Goal: Task Accomplishment & Management: Manage account settings

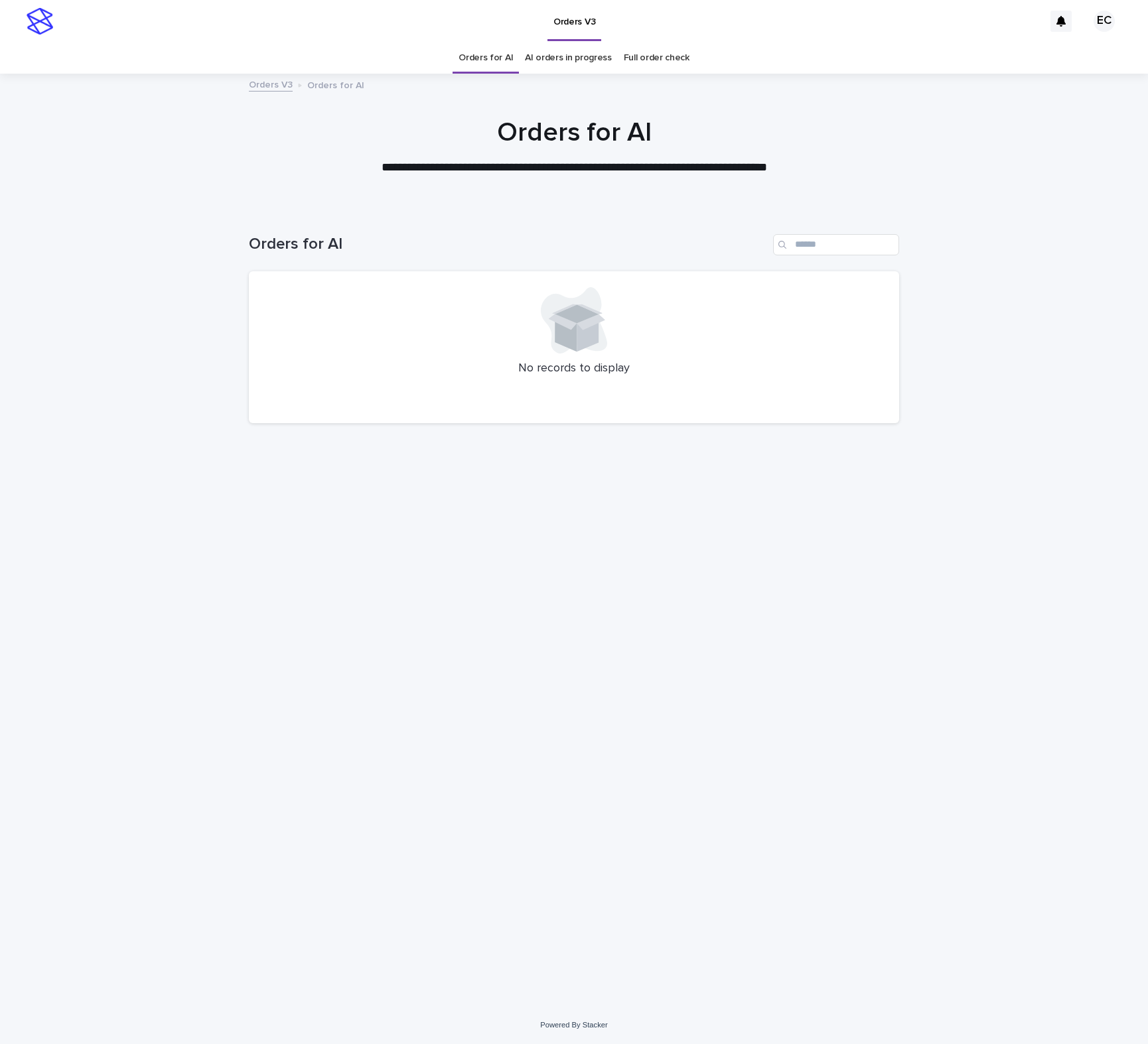
click at [579, 725] on div "Loading... Saving… Loading... Saving… Orders for AI No records to display" at bounding box center [574, 591] width 663 height 766
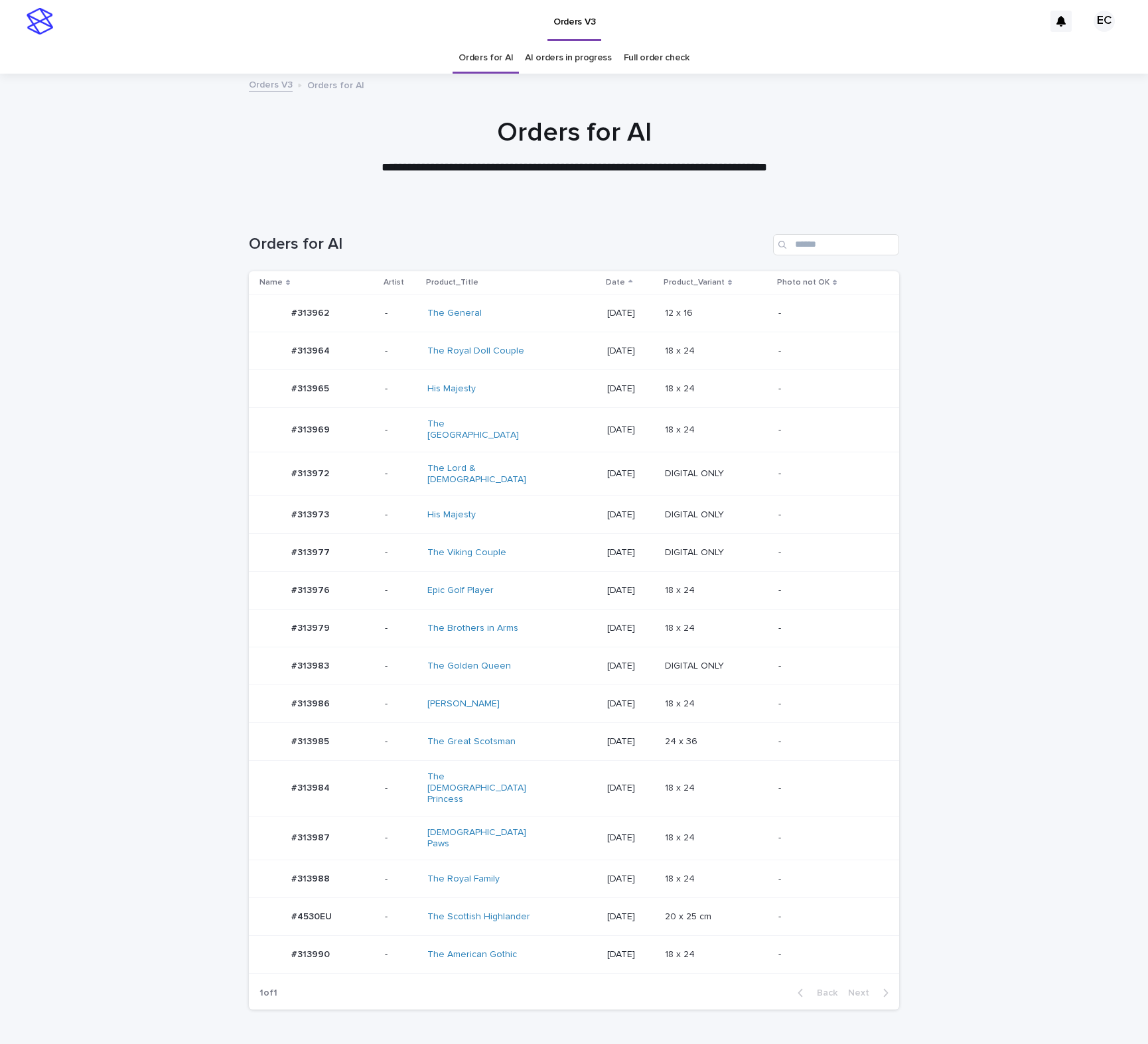
click at [558, 774] on div "The Arabian Princess" at bounding box center [512, 787] width 169 height 43
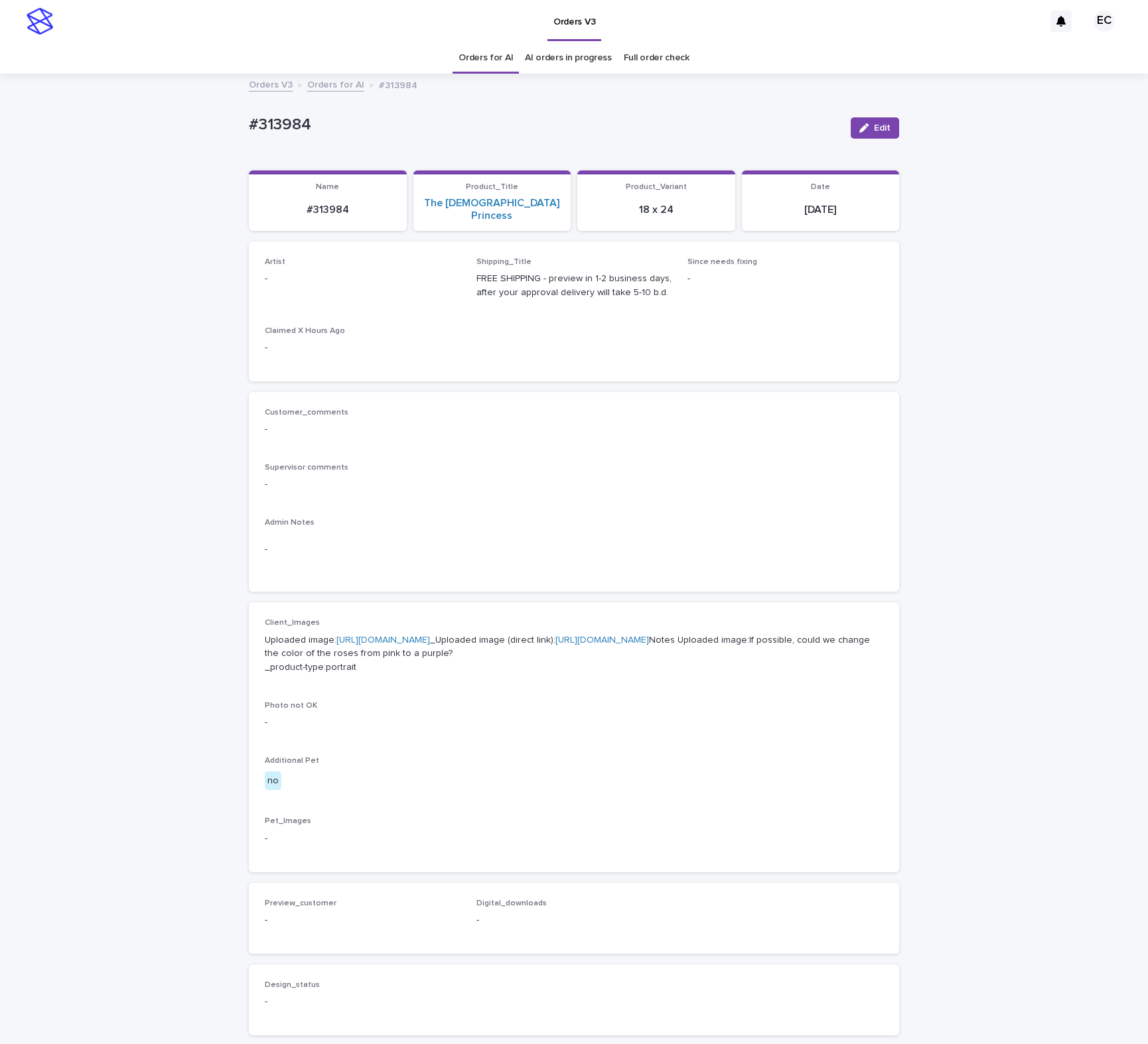
drag, startPoint x: 864, startPoint y: 126, endPoint x: 436, endPoint y: 291, distance: 458.7
click at [864, 127] on icon "button" at bounding box center [864, 128] width 10 height 10
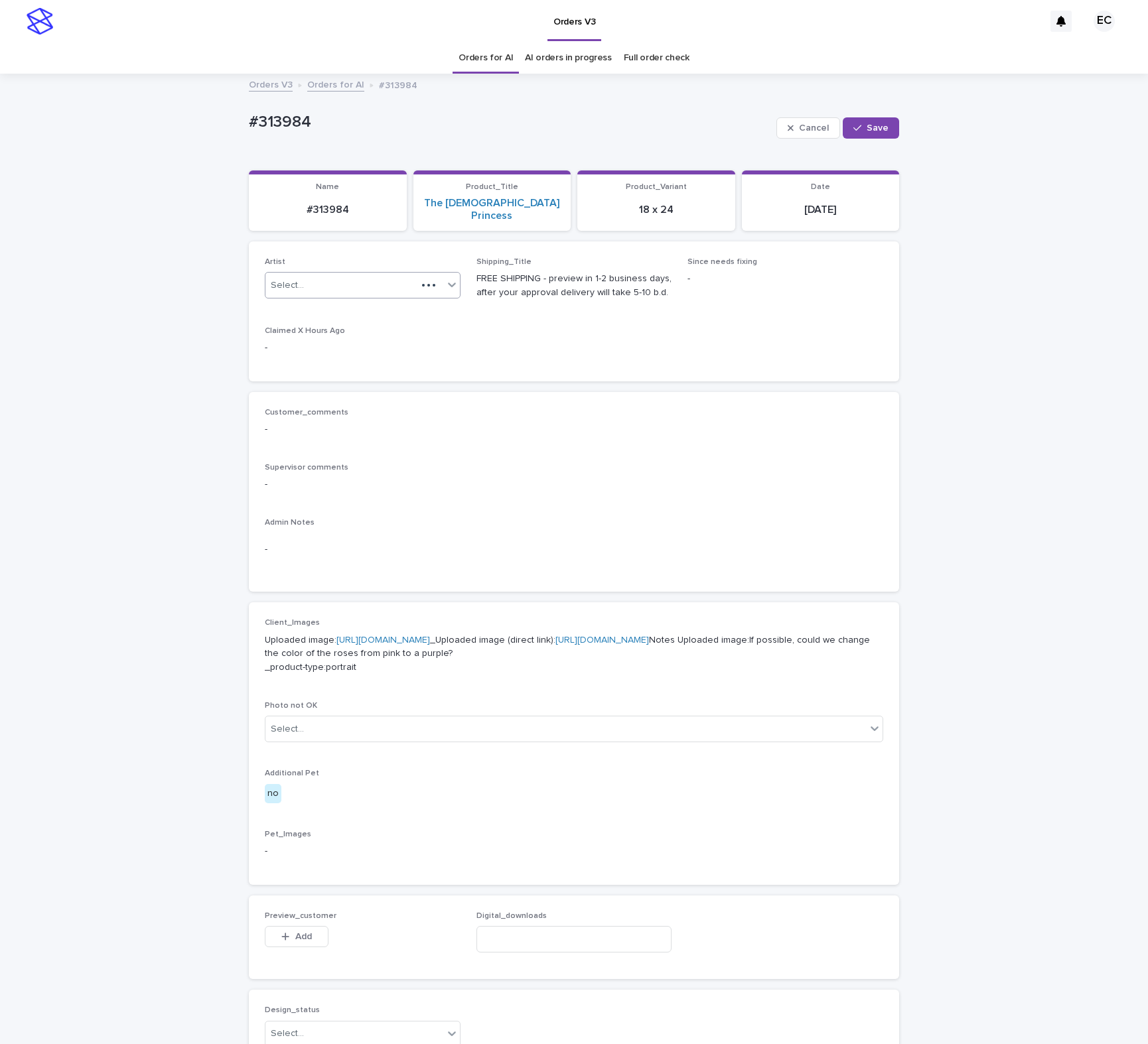
click at [344, 279] on div "Select..." at bounding box center [341, 285] width 151 height 22
paste input "********"
type input "********"
click at [860, 132] on icon "button" at bounding box center [857, 128] width 8 height 10
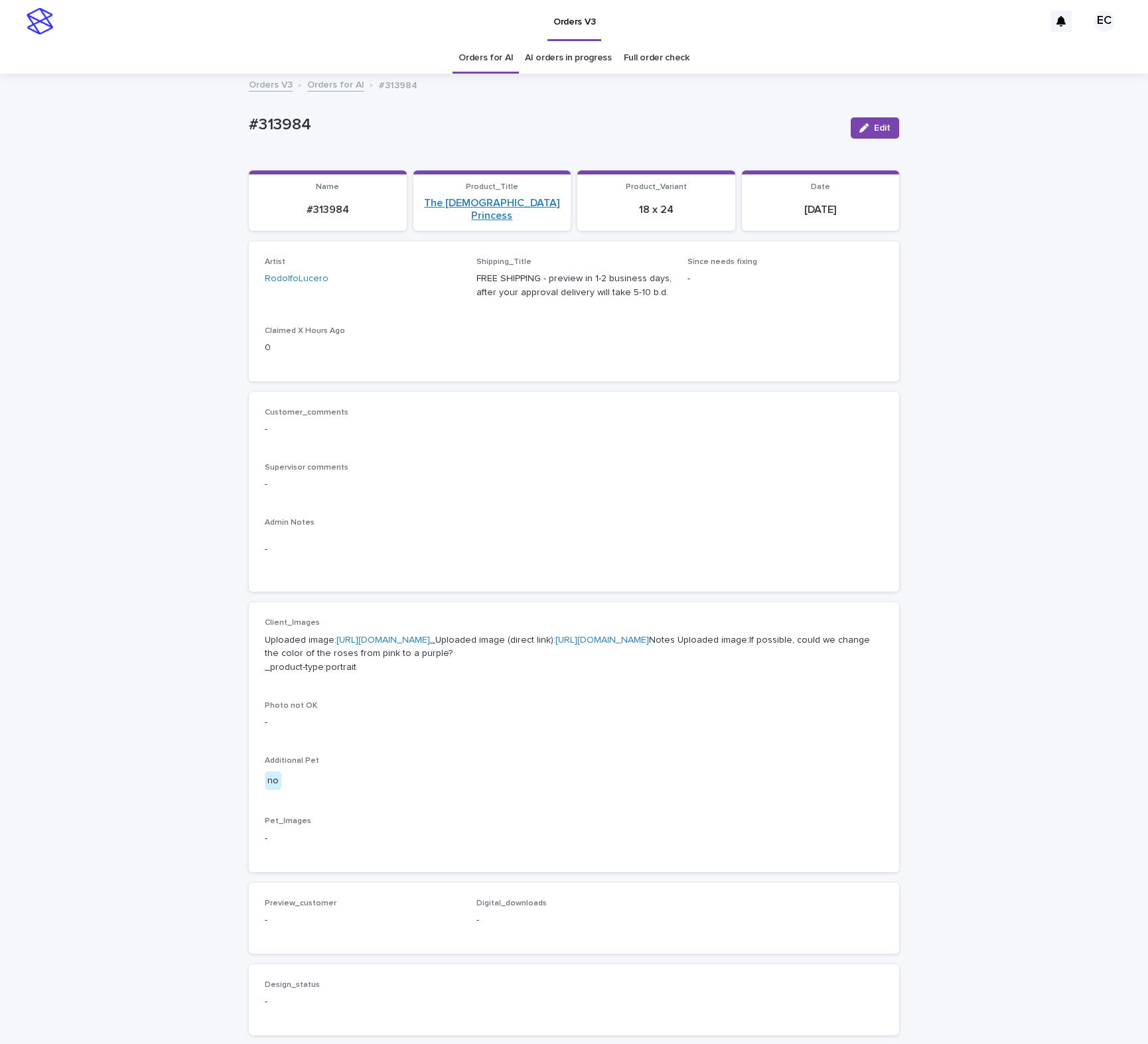
click at [508, 206] on link "The Arabian Princess" at bounding box center [493, 210] width 142 height 25
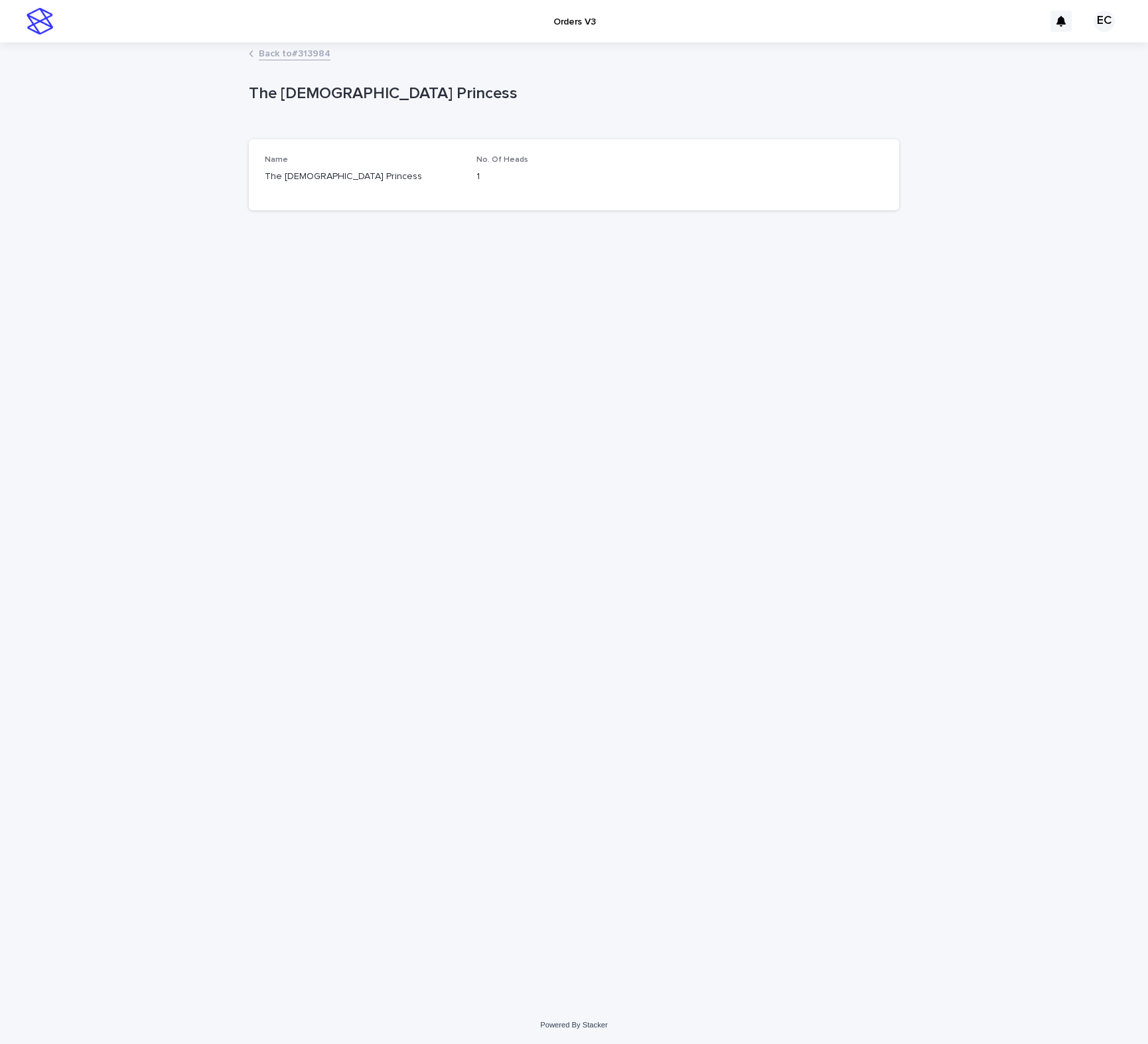
click at [308, 55] on link "Back to #313984" at bounding box center [294, 53] width 71 height 15
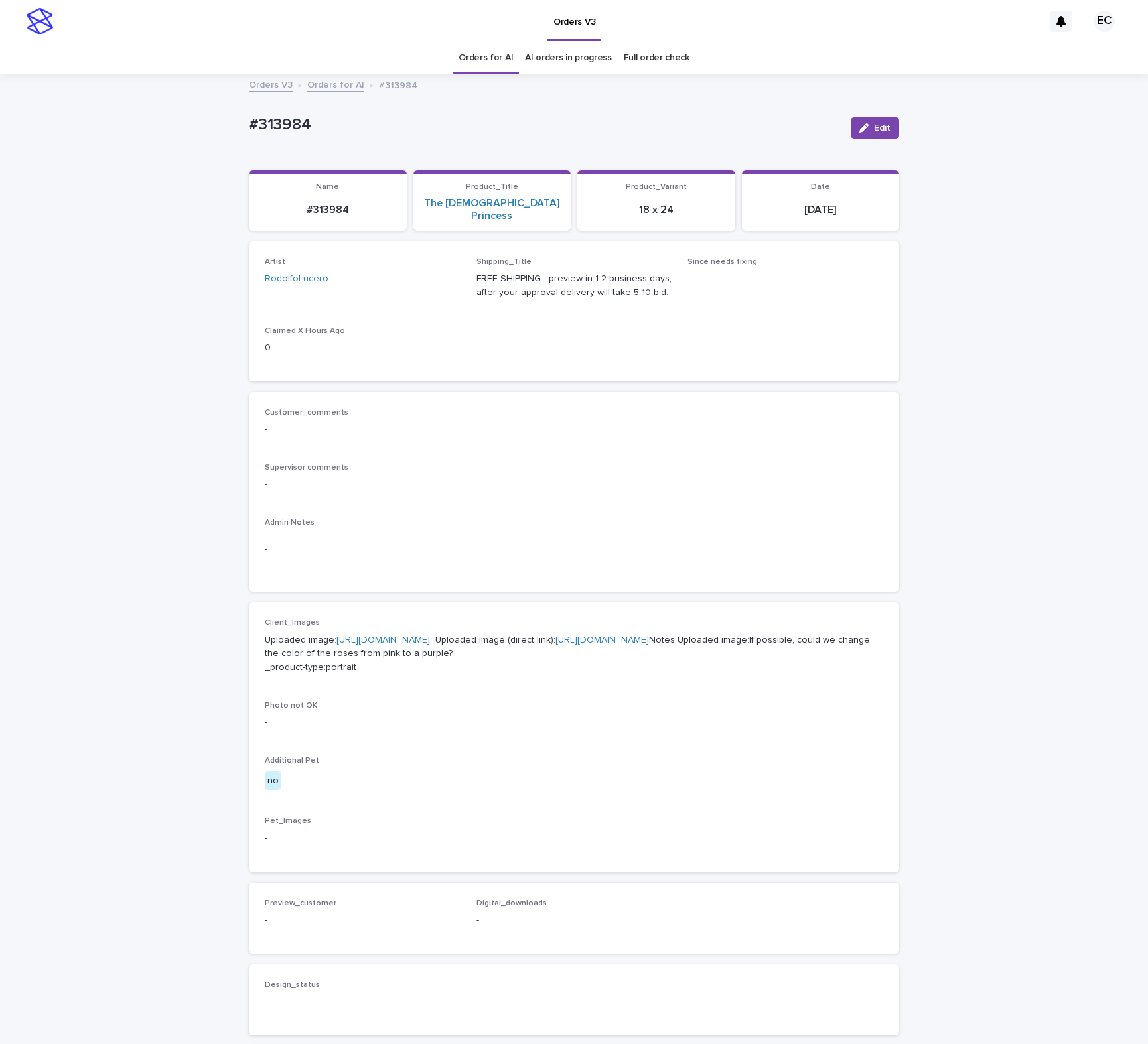
scroll to position [43, 0]
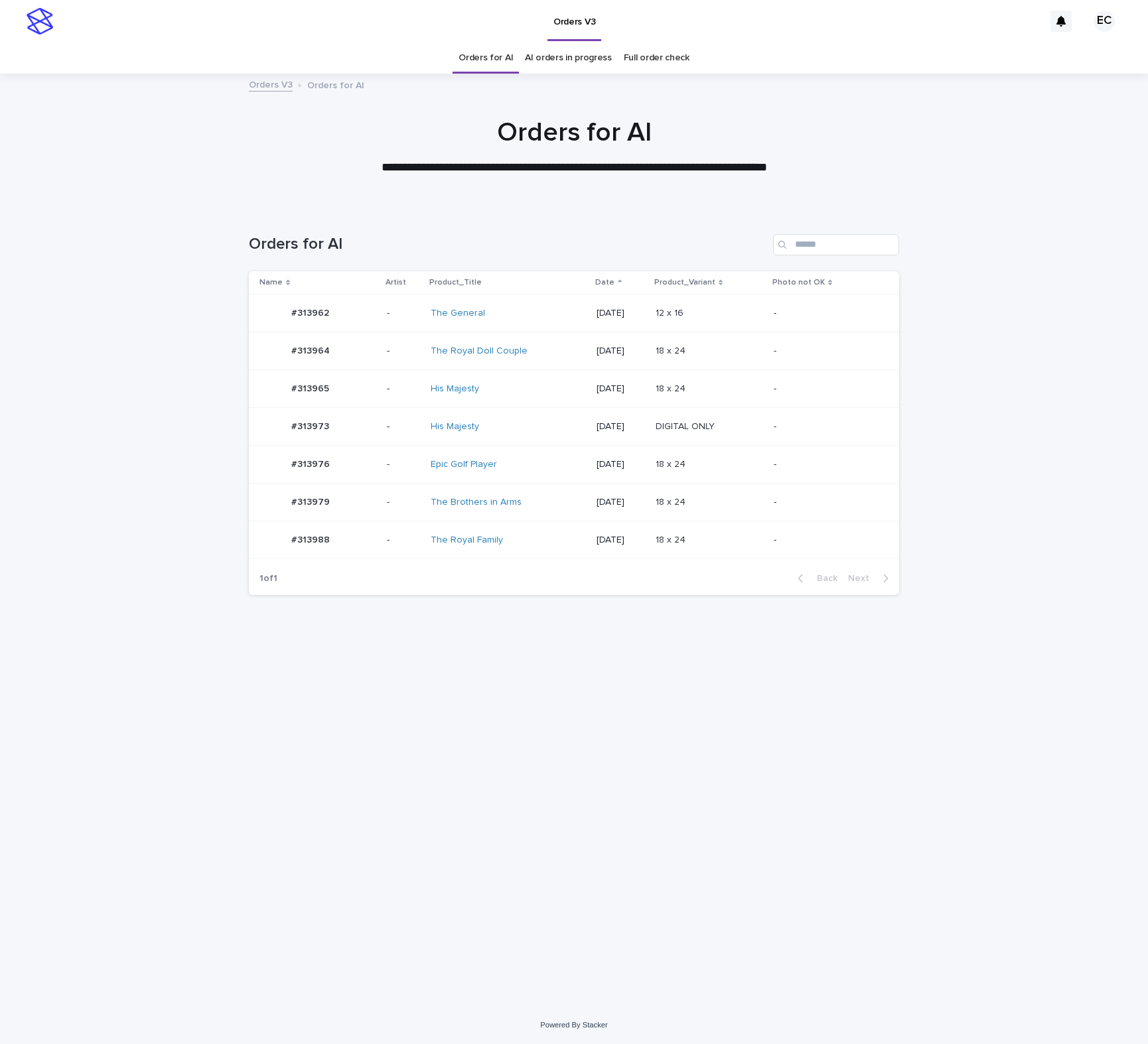
click at [645, 320] on div "[DATE]" at bounding box center [621, 313] width 48 height 22
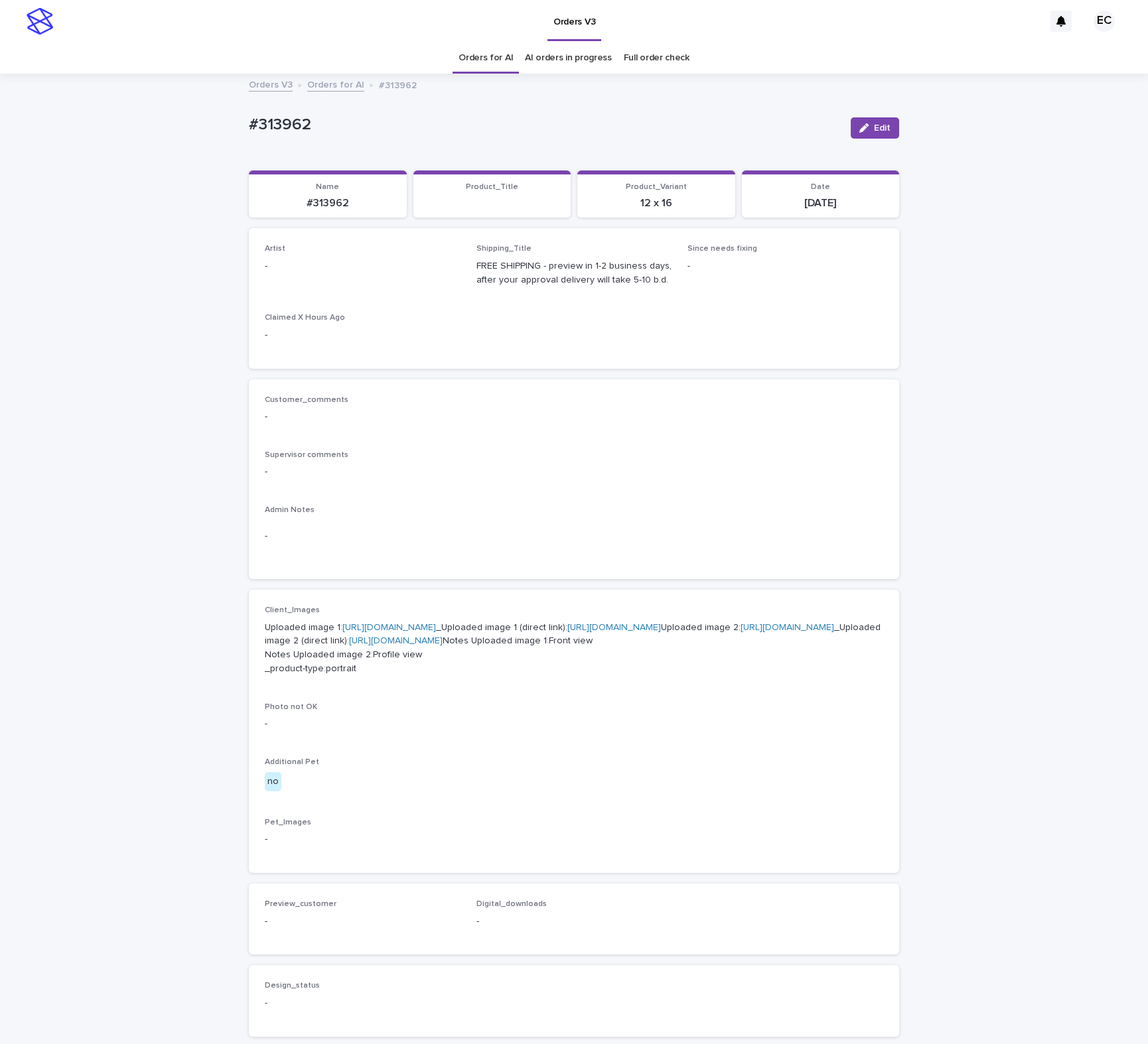
drag, startPoint x: 880, startPoint y: 127, endPoint x: 360, endPoint y: 235, distance: 531.1
click at [880, 127] on span "Edit" at bounding box center [881, 128] width 16 height 10
drag, startPoint x: 325, startPoint y: 267, endPoint x: 319, endPoint y: 274, distance: 9.2
click at [325, 267] on div "Select..." at bounding box center [341, 272] width 151 height 22
paste input "********"
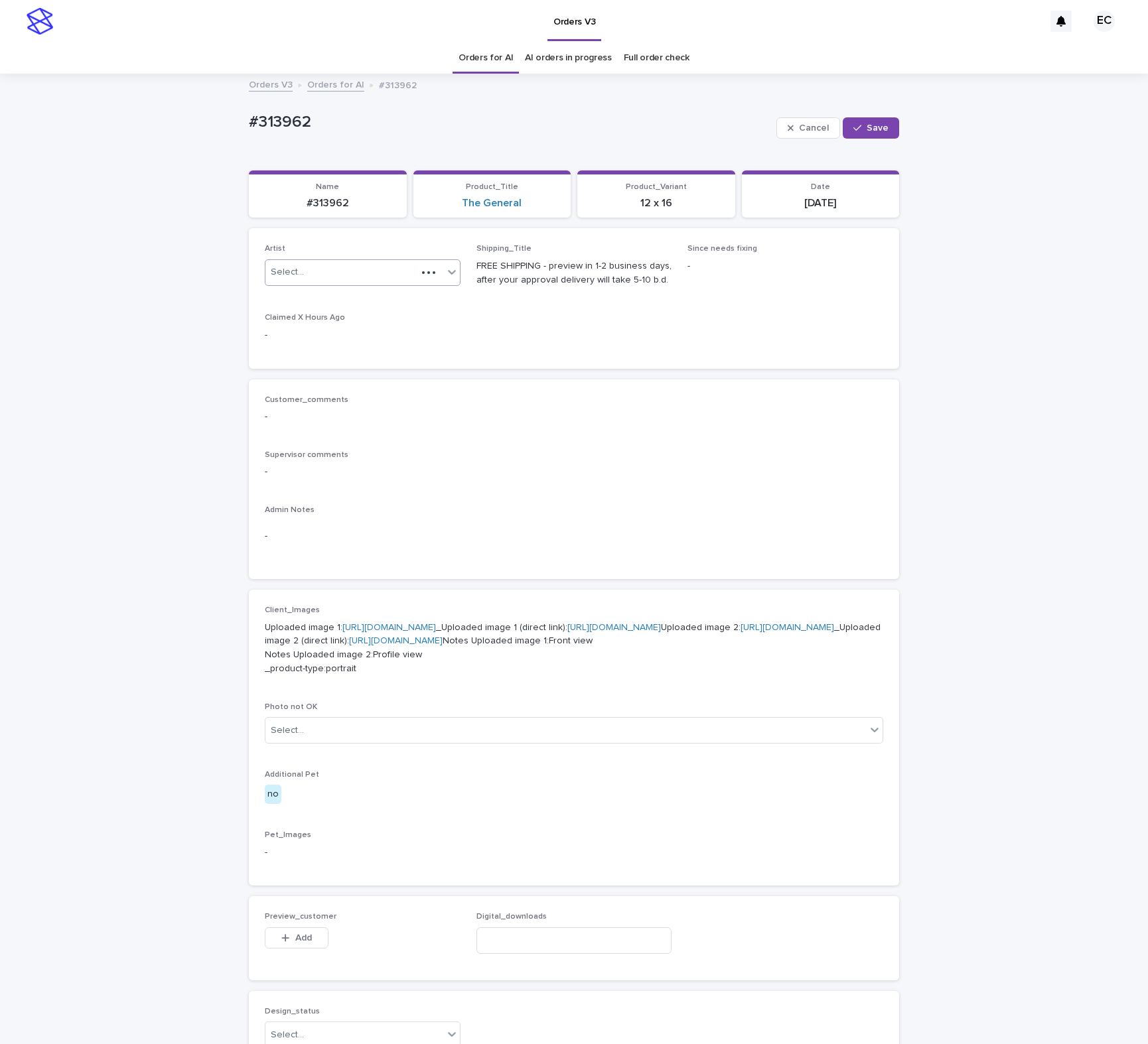
type input "********"
click at [898, 125] on button "Save" at bounding box center [871, 128] width 57 height 21
click at [307, 67] on div "Orders for AI AI orders in progress Full order check" at bounding box center [574, 58] width 1148 height 31
click at [486, 201] on link "The General" at bounding box center [492, 203] width 60 height 13
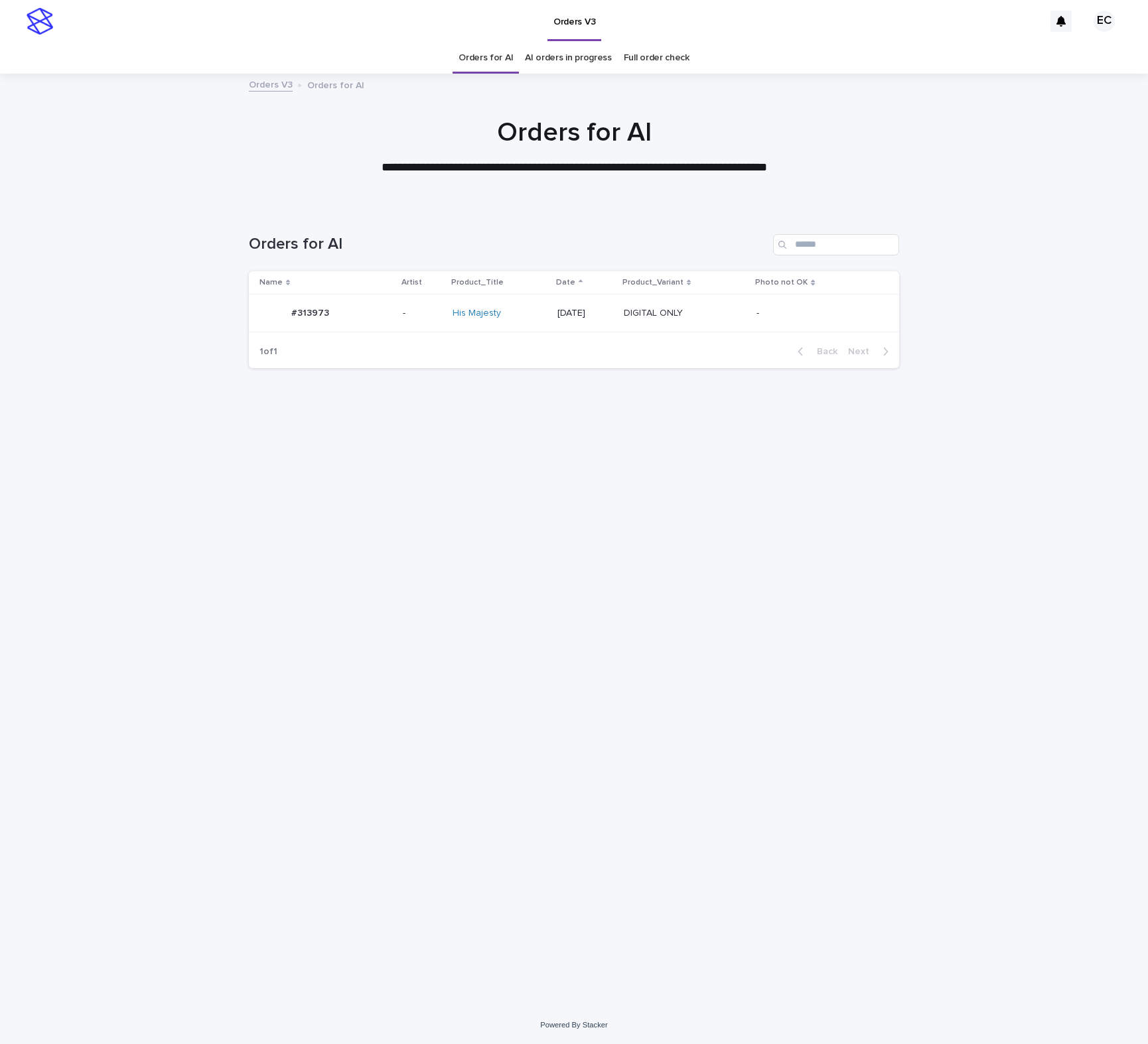
click at [604, 309] on p "[DATE]" at bounding box center [585, 314] width 57 height 12
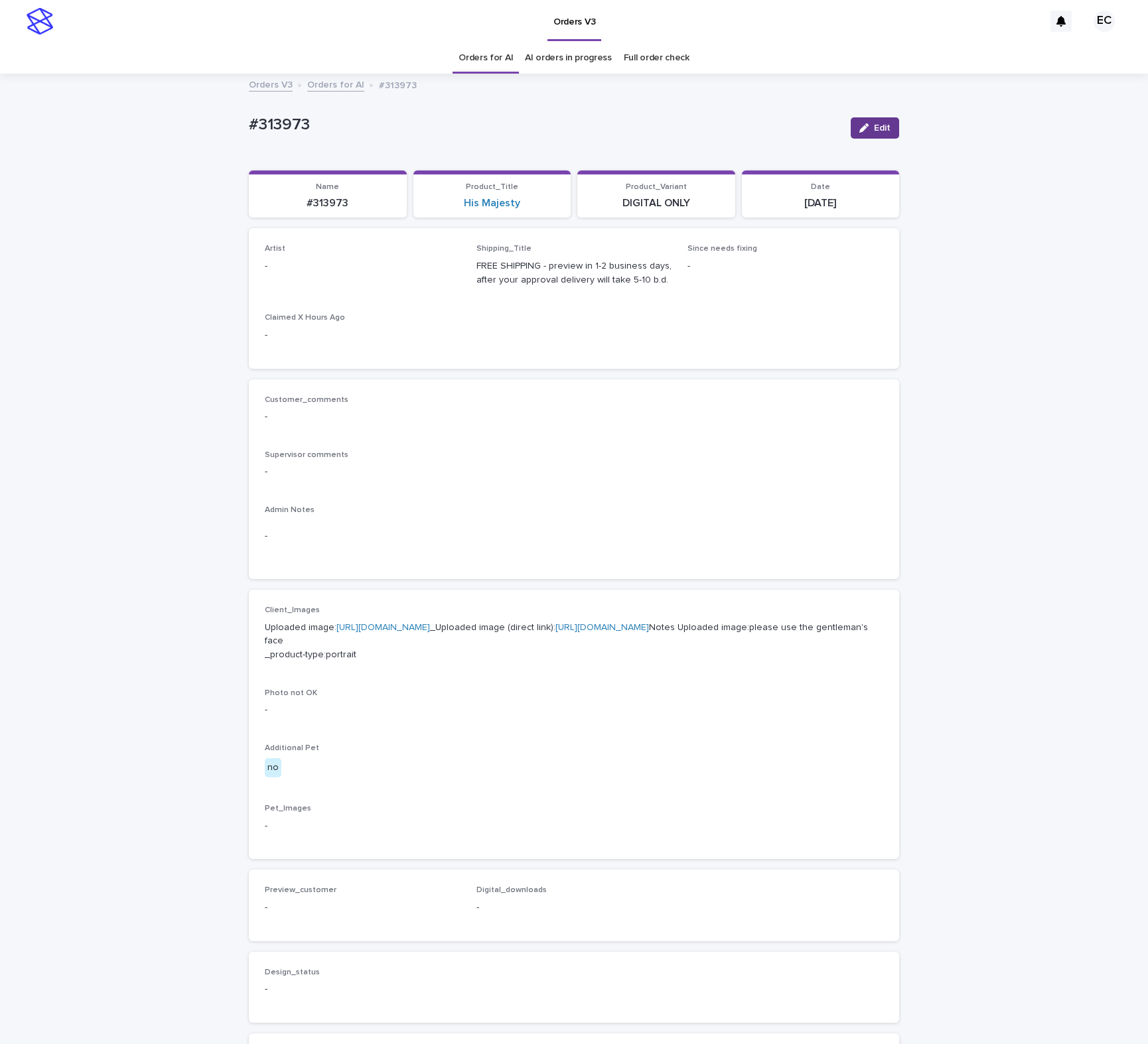
click at [870, 130] on button "Edit" at bounding box center [875, 128] width 48 height 21
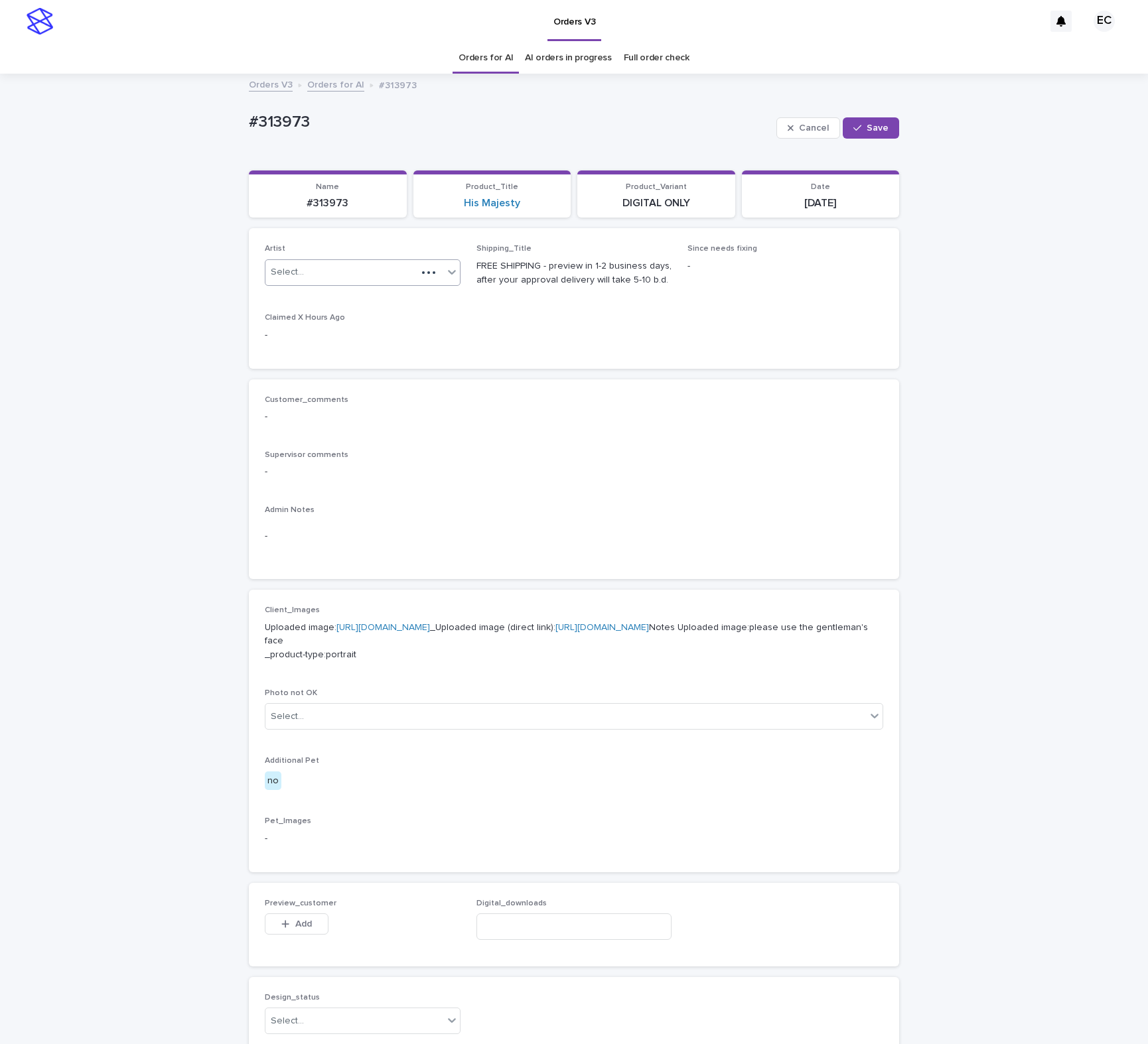
drag, startPoint x: 402, startPoint y: 264, endPoint x: 398, endPoint y: 271, distance: 8.1
click at [402, 265] on div "Select..." at bounding box center [341, 272] width 151 height 22
click at [380, 302] on div "AnelLazcanon" at bounding box center [363, 300] width 194 height 23
click at [395, 277] on div "AnelLazcanon" at bounding box center [346, 272] width 162 height 22
paste input "********"
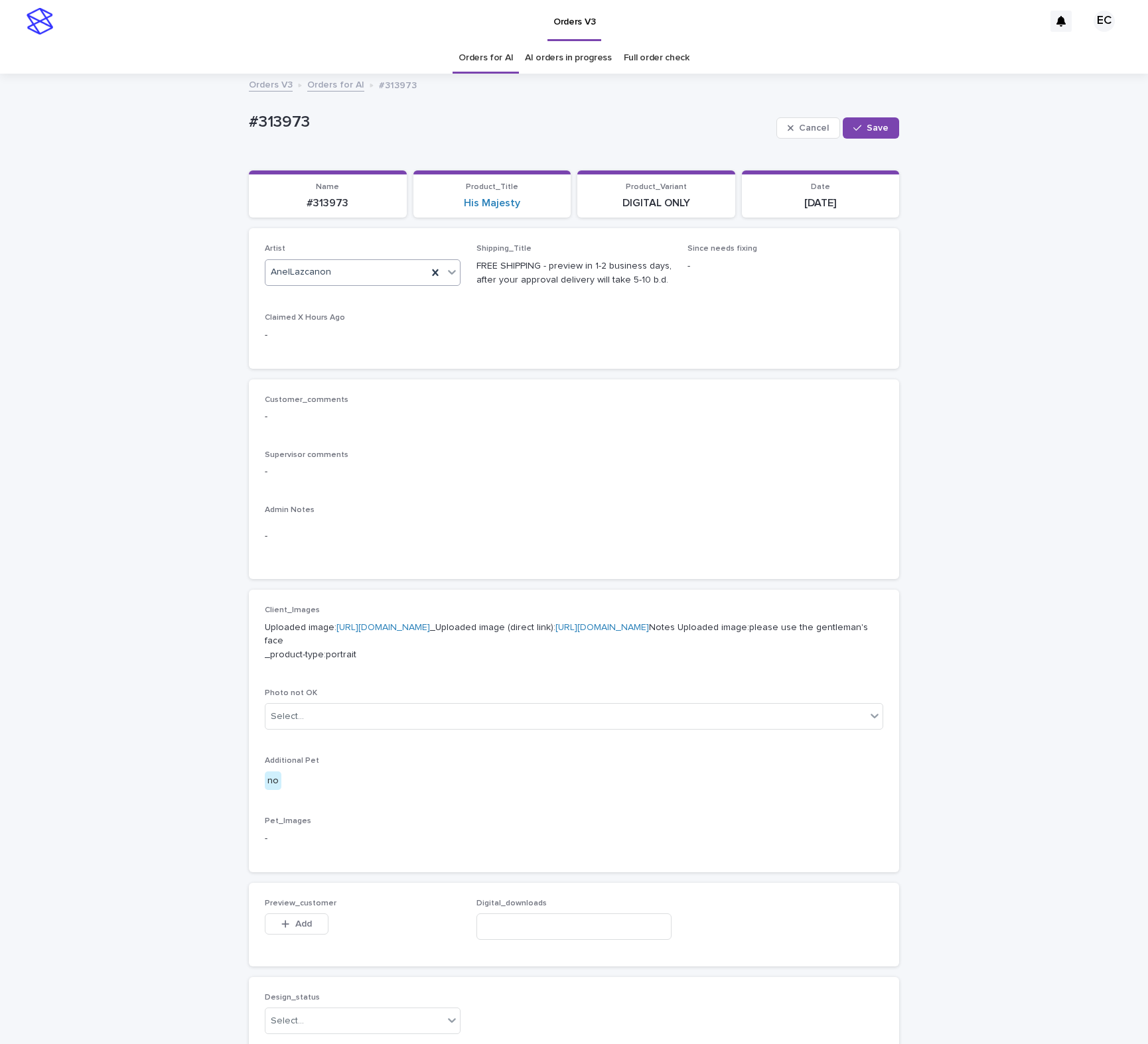
type input "********"
drag, startPoint x: 390, startPoint y: 287, endPoint x: 552, endPoint y: 242, distance: 168.1
click at [382, 298] on div "EmilCris" at bounding box center [363, 300] width 194 height 23
click at [881, 131] on span "Save" at bounding box center [877, 128] width 22 height 10
